Goal: Task Accomplishment & Management: Manage account settings

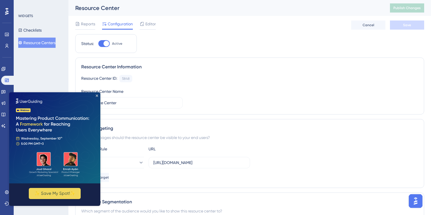
click at [97, 93] on img at bounding box center [54, 137] width 91 height 91
click at [97, 95] on icon "Close Preview" at bounding box center [97, 96] width 2 height 2
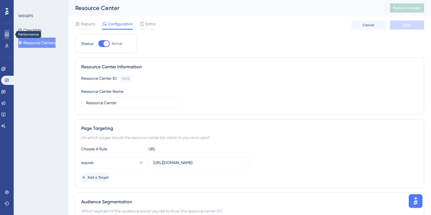
click at [5, 31] on link at bounding box center [7, 34] width 5 height 9
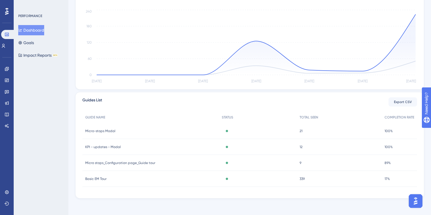
scroll to position [128, 0]
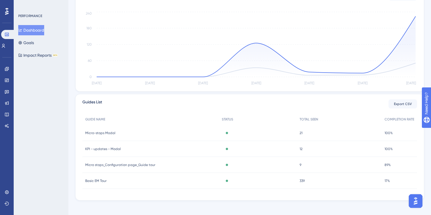
click at [187, 182] on div "Basic EM Tour Basic EM Tour" at bounding box center [150, 181] width 136 height 16
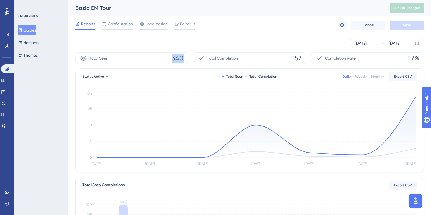
drag, startPoint x: 171, startPoint y: 58, endPoint x: 187, endPoint y: 57, distance: 15.7
click at [187, 58] on div "Total Seen 340" at bounding box center [131, 57] width 113 height 11
drag, startPoint x: 294, startPoint y: 56, endPoint x: 310, endPoint y: 56, distance: 15.9
click at [310, 56] on div "Total Seen 340 Total Completion 57 Completion Rate 17%" at bounding box center [249, 57] width 349 height 11
drag, startPoint x: 409, startPoint y: 56, endPoint x: 423, endPoint y: 56, distance: 14.5
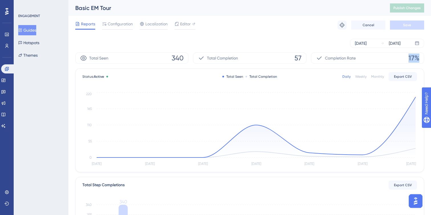
click at [423, 56] on div "Completion Rate 17%" at bounding box center [367, 57] width 113 height 11
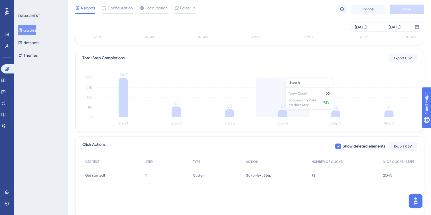
scroll to position [146, 0]
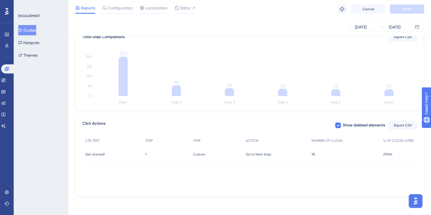
click at [291, 152] on div "Go to Next Step Go to Next Step" at bounding box center [276, 154] width 66 height 16
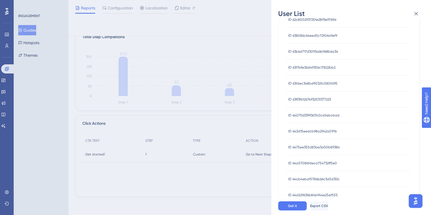
scroll to position [207, 0]
click at [347, 185] on button "5" at bounding box center [346, 185] width 9 height 9
click at [336, 187] on button "4" at bounding box center [335, 185] width 9 height 9
click at [323, 186] on div "ID 6861562304e86175404821c9 ID 6861562304e86175404821c9" at bounding box center [312, 179] width 48 height 16
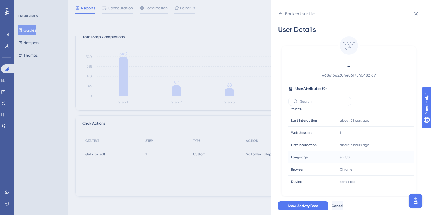
scroll to position [26, 0]
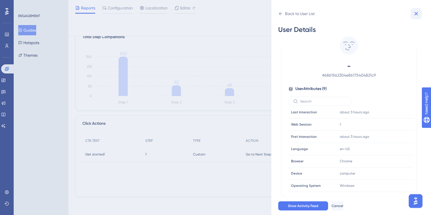
click at [412, 17] on icon at bounding box center [415, 13] width 7 height 7
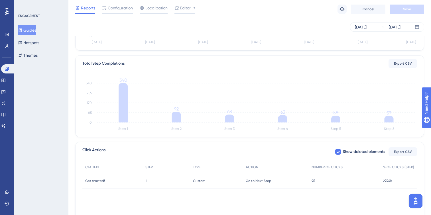
scroll to position [120, 0]
click at [36, 44] on button "Hotspots" at bounding box center [28, 43] width 21 height 10
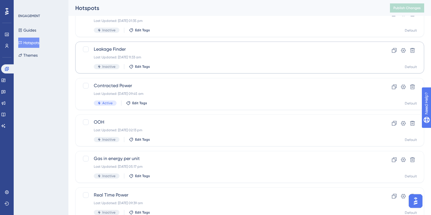
scroll to position [106, 0]
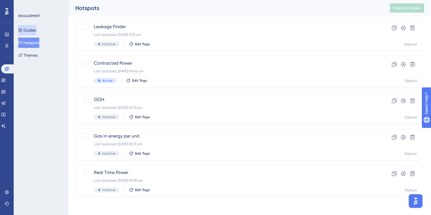
click at [33, 30] on button "Guides" at bounding box center [27, 30] width 18 height 10
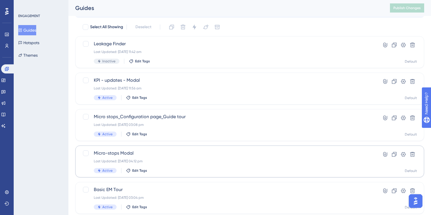
scroll to position [36, 0]
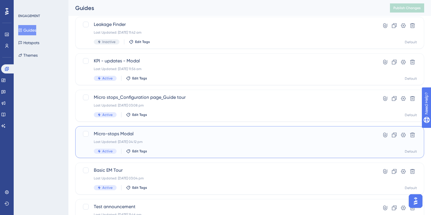
click at [184, 144] on div "Micro-stops Modal Last Updated: [DATE] 04:12 pm Active Edit Tags" at bounding box center [227, 141] width 266 height 23
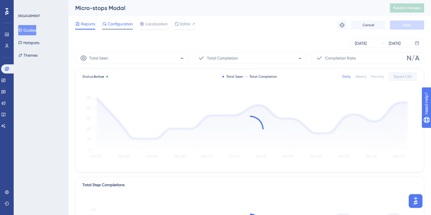
click at [116, 22] on span "Configuration" at bounding box center [120, 24] width 25 height 7
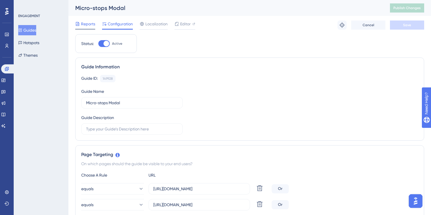
click at [88, 22] on span "Reports" at bounding box center [88, 24] width 14 height 7
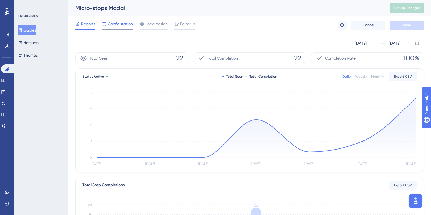
click at [124, 23] on span "Configuration" at bounding box center [120, 24] width 25 height 7
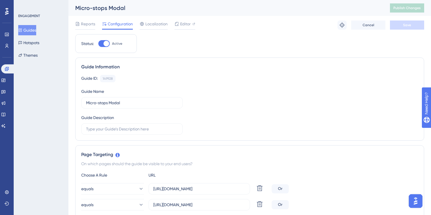
click at [105, 43] on div at bounding box center [106, 44] width 6 height 6
click at [98, 44] on input "Active" at bounding box center [98, 44] width 0 height 0
checkbox input "false"
click at [417, 28] on button "Save" at bounding box center [407, 25] width 34 height 9
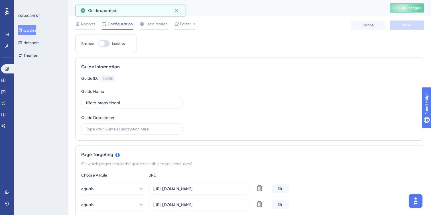
click at [31, 30] on button "Guides" at bounding box center [27, 30] width 18 height 10
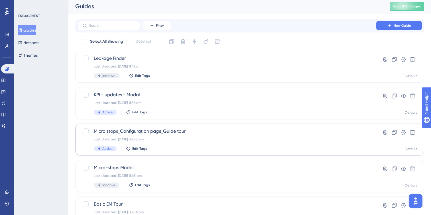
scroll to position [8, 0]
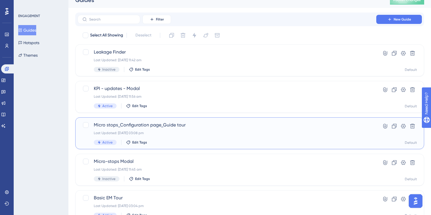
click at [207, 138] on div "Micro stops_Configuration page_Guide tour Last Updated: [DATE] 03:08 pm Active …" at bounding box center [227, 133] width 266 height 23
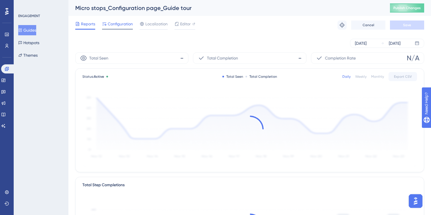
click at [122, 26] on span "Configuration" at bounding box center [120, 24] width 25 height 7
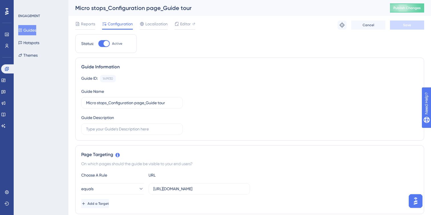
click at [105, 43] on div at bounding box center [106, 44] width 6 height 6
click at [98, 44] on input "Active" at bounding box center [98, 44] width 0 height 0
checkbox input "false"
click at [410, 26] on span "Save" at bounding box center [407, 25] width 8 height 5
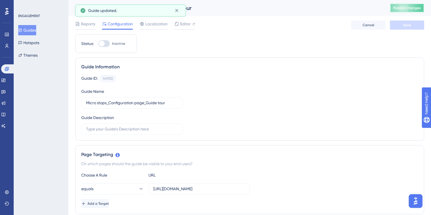
click at [398, 10] on span "Publish Changes" at bounding box center [406, 8] width 27 height 5
click at [33, 31] on button "Guides" at bounding box center [27, 30] width 18 height 10
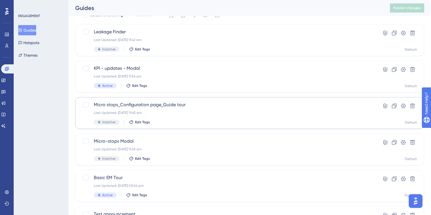
scroll to position [36, 0]
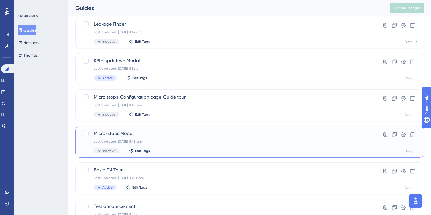
click at [215, 135] on span "Micro-stops Modal" at bounding box center [227, 133] width 266 height 7
